Goal: Communication & Community: Answer question/provide support

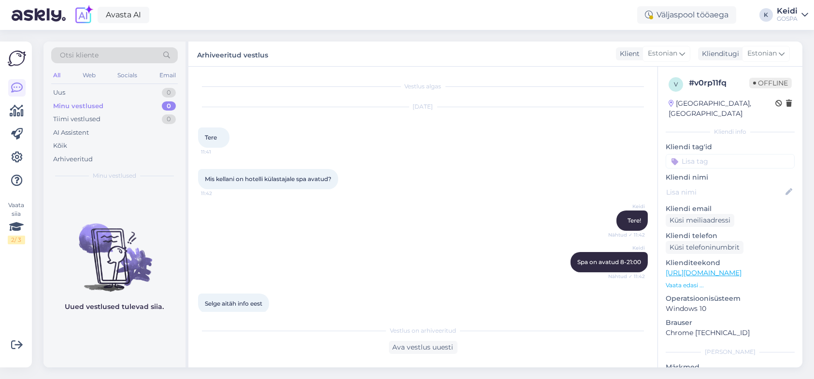
scroll to position [9, 0]
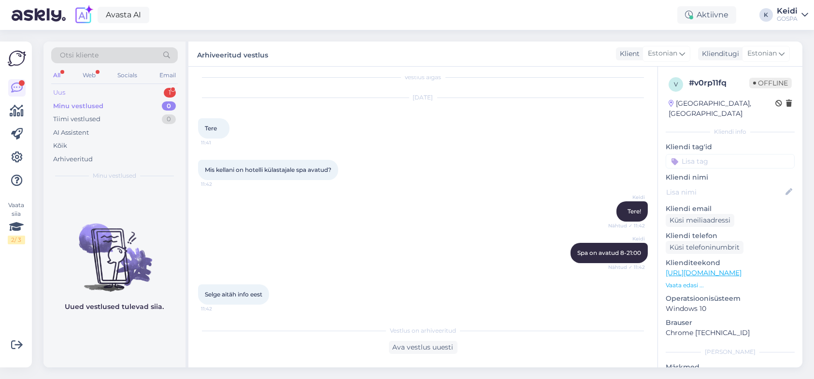
click at [80, 94] on div "Uus 1" at bounding box center [114, 93] width 127 height 14
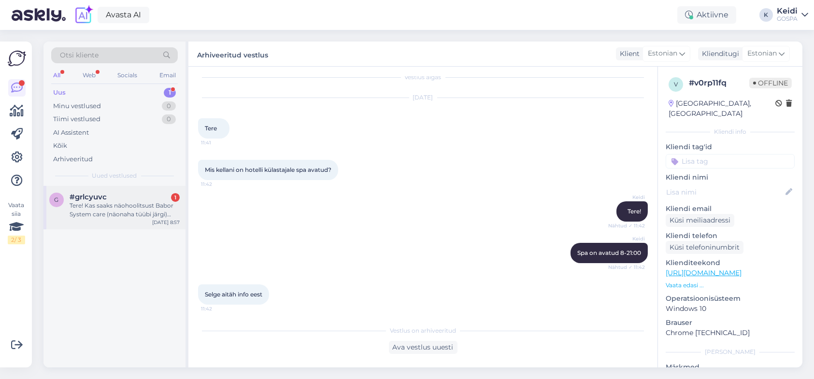
click at [79, 215] on div "Tere! Kas saaks näohoolitsust Babor System care (näonaha tüübi järgi) [DATE], k…" at bounding box center [125, 209] width 110 height 17
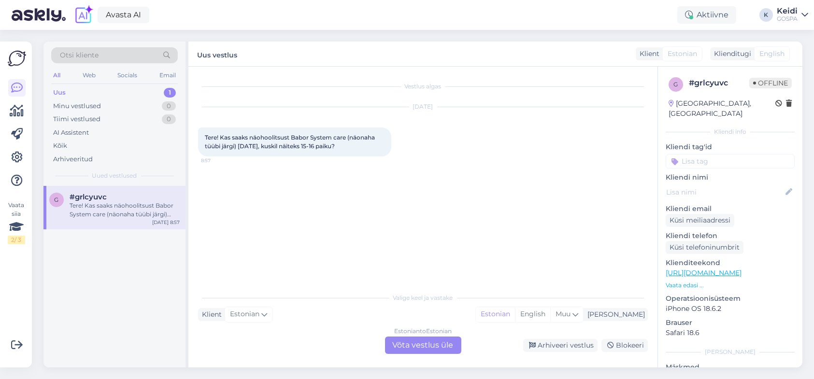
click at [420, 344] on div "Estonian to Estonian Võta vestlus üle" at bounding box center [423, 345] width 76 height 17
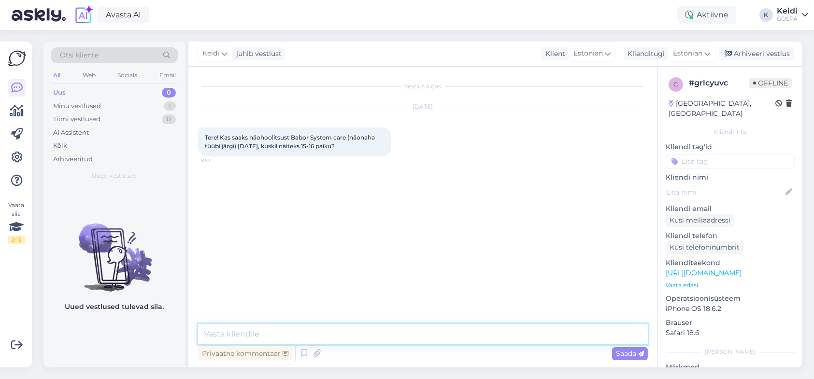
drag, startPoint x: 321, startPoint y: 336, endPoint x: 327, endPoint y: 337, distance: 5.9
click at [322, 337] on textarea at bounding box center [423, 334] width 450 height 20
type textarea "Tere. Oleks pakkuda 15.00"
click at [317, 335] on textarea at bounding box center [423, 334] width 450 height 20
click at [275, 337] on textarea at bounding box center [423, 334] width 450 height 20
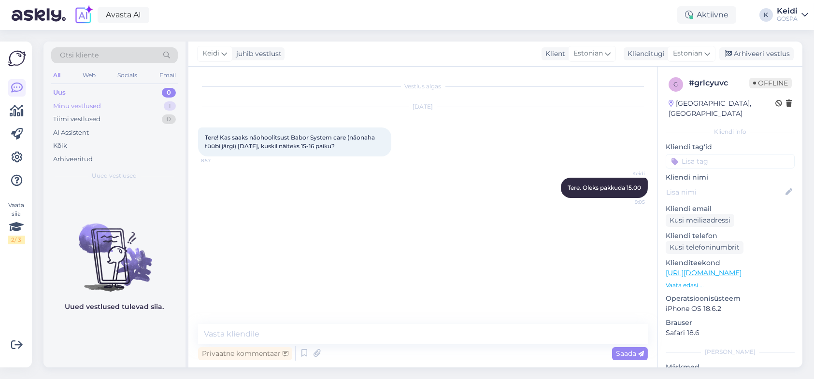
click at [128, 106] on div "Minu vestlused 1" at bounding box center [114, 107] width 127 height 14
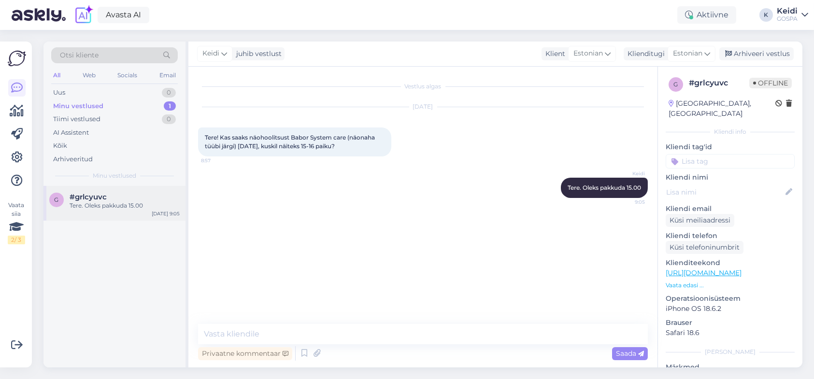
click at [108, 194] on div "#grlcyuvc" at bounding box center [125, 197] width 110 height 9
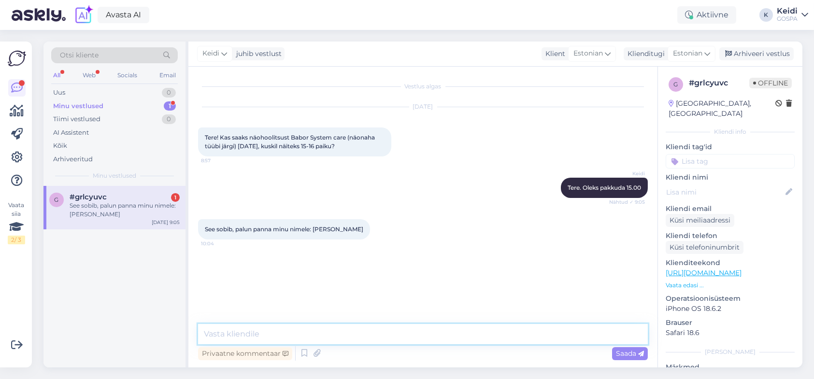
click at [231, 335] on textarea at bounding box center [423, 334] width 450 height 20
type textarea "Aega on [PERSON_NAME] jaoks kinni pandud :) Laupäeval [DATE][PERSON_NAME] 15.00"
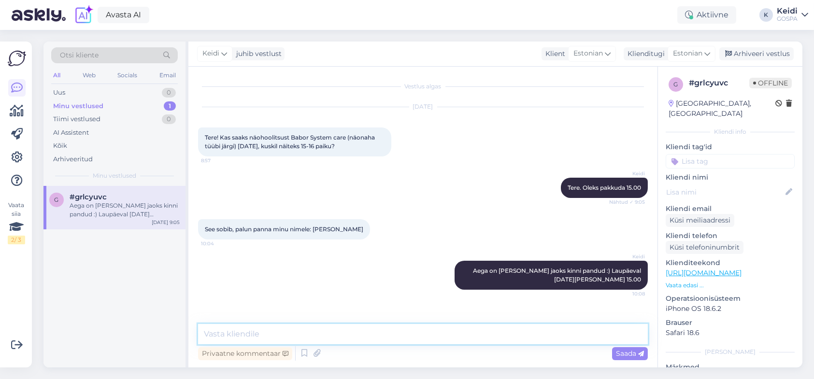
click at [240, 337] on textarea at bounding box center [423, 334] width 450 height 20
drag, startPoint x: 593, startPoint y: 266, endPoint x: 434, endPoint y: 271, distance: 159.5
click at [434, 271] on div "Keidi Aega on Teie jaoks kinni pandud :) Laupäeval [DATE][PERSON_NAME] 15.00 10…" at bounding box center [423, 275] width 450 height 50
click at [436, 272] on icon at bounding box center [433, 275] width 6 height 6
click at [452, 274] on button at bounding box center [449, 275] width 6 height 9
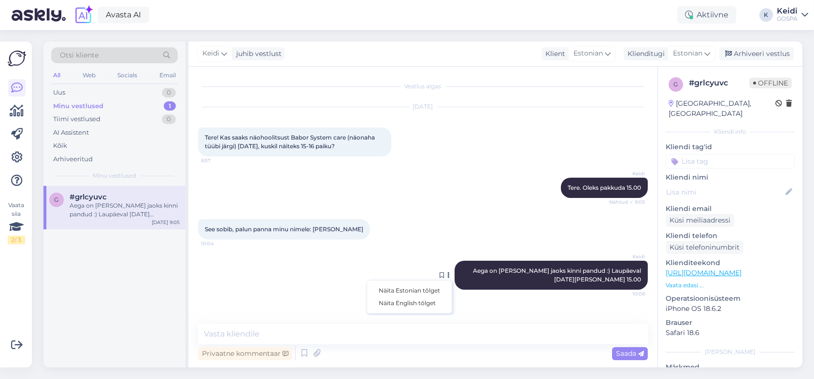
drag, startPoint x: 414, startPoint y: 269, endPoint x: 439, endPoint y: 274, distance: 25.1
click at [414, 269] on div "Keidi Aega on Teie jaoks kinni pandud :) Laupäeval [DATE][PERSON_NAME] 15.00 10…" at bounding box center [423, 275] width 450 height 50
click at [441, 272] on div "Keidi Aega on Teie jaoks kinni pandud :) Laupäeval [DATE][PERSON_NAME] 15.00 10…" at bounding box center [423, 275] width 450 height 50
click at [516, 270] on span "Aega on [PERSON_NAME] jaoks kinni pandud :) Laupäeval [DATE][PERSON_NAME] 15.00" at bounding box center [558, 275] width 170 height 16
click at [487, 269] on span "Aega on [PERSON_NAME] jaoks kinni pandud :) Laupäeval [DATE][PERSON_NAME] 15.00" at bounding box center [558, 275] width 170 height 16
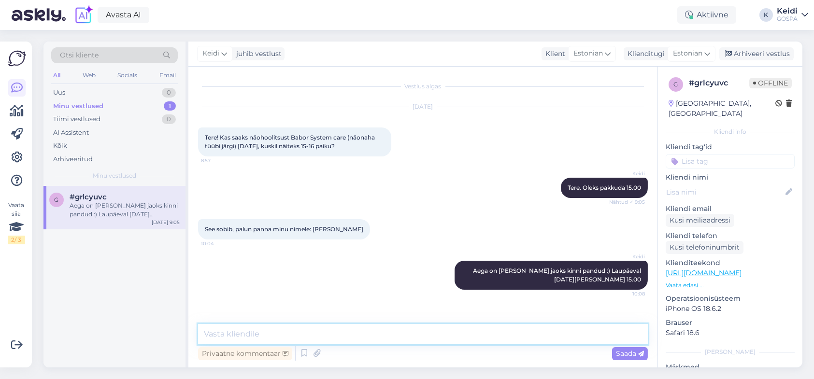
click at [262, 334] on textarea at bounding box center [423, 334] width 450 height 20
click at [340, 336] on textarea at bounding box center [423, 334] width 450 height 20
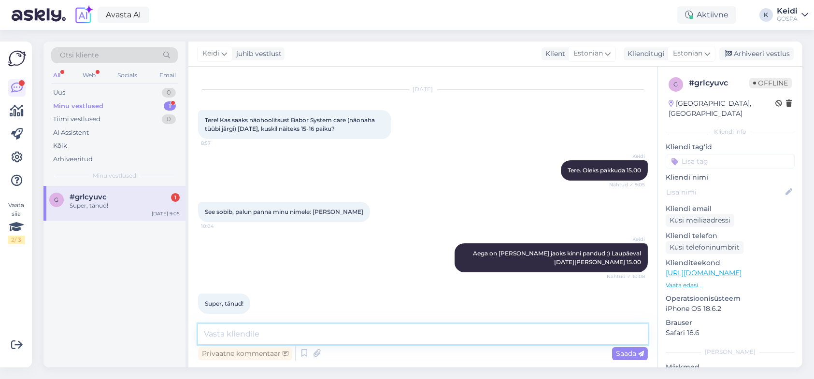
click at [253, 332] on textarea at bounding box center [423, 334] width 450 height 20
type textarea "[PERSON_NAME] kohtumiseni!"
click at [636, 353] on span "Saada" at bounding box center [630, 353] width 28 height 9
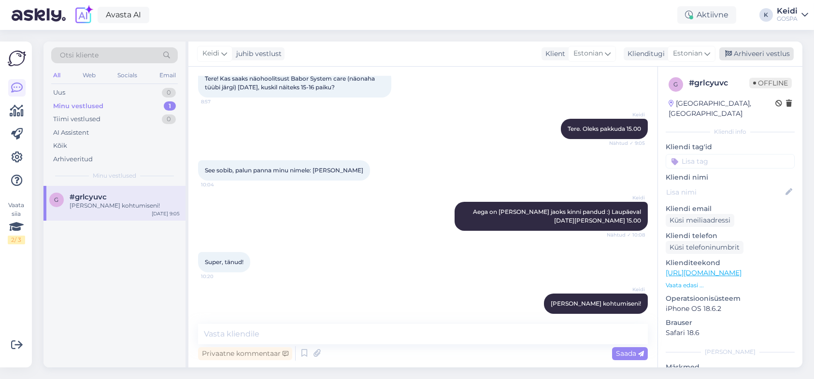
click at [758, 49] on div "Arhiveeri vestlus" at bounding box center [756, 53] width 74 height 13
